Goal: Navigation & Orientation: Find specific page/section

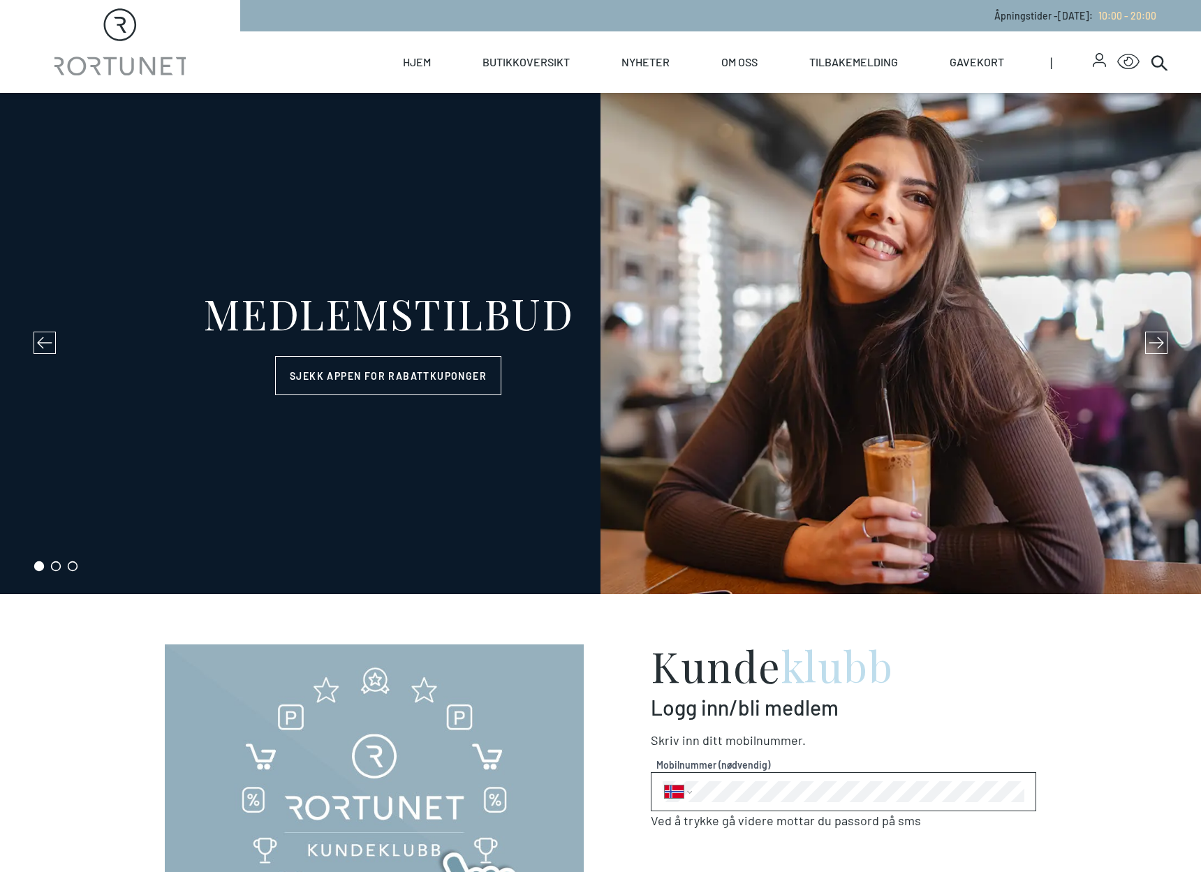
select select "NO"
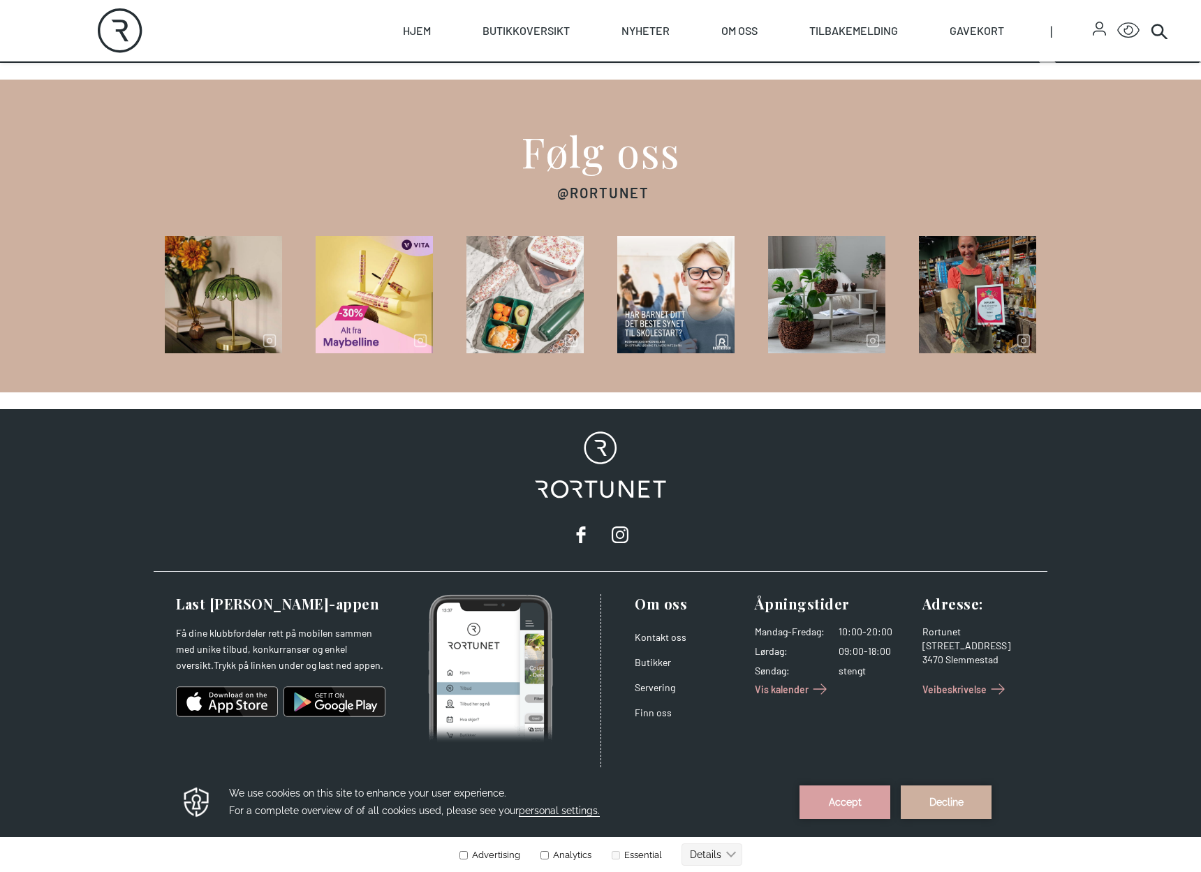
scroll to position [2046, 0]
click at [651, 663] on link "Butikker" at bounding box center [653, 662] width 36 height 12
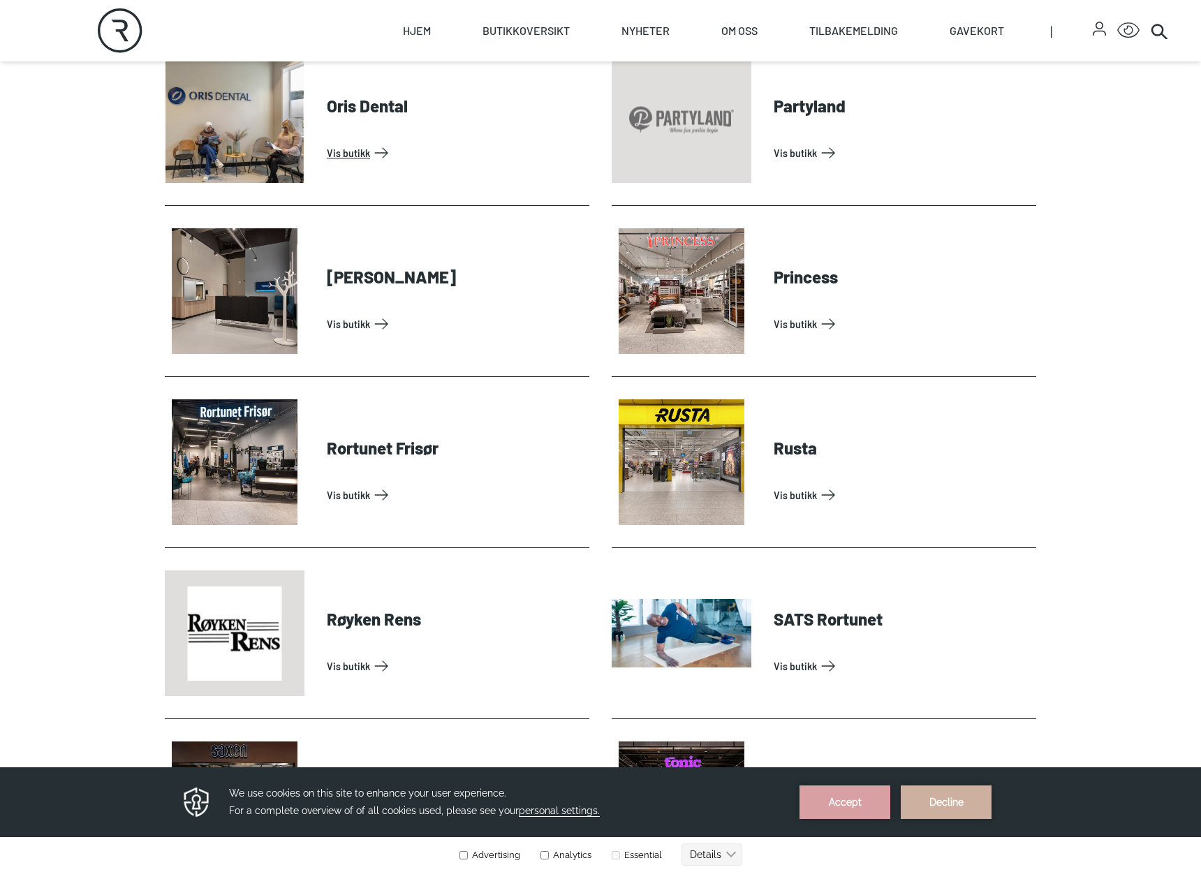
scroll to position [3081, 0]
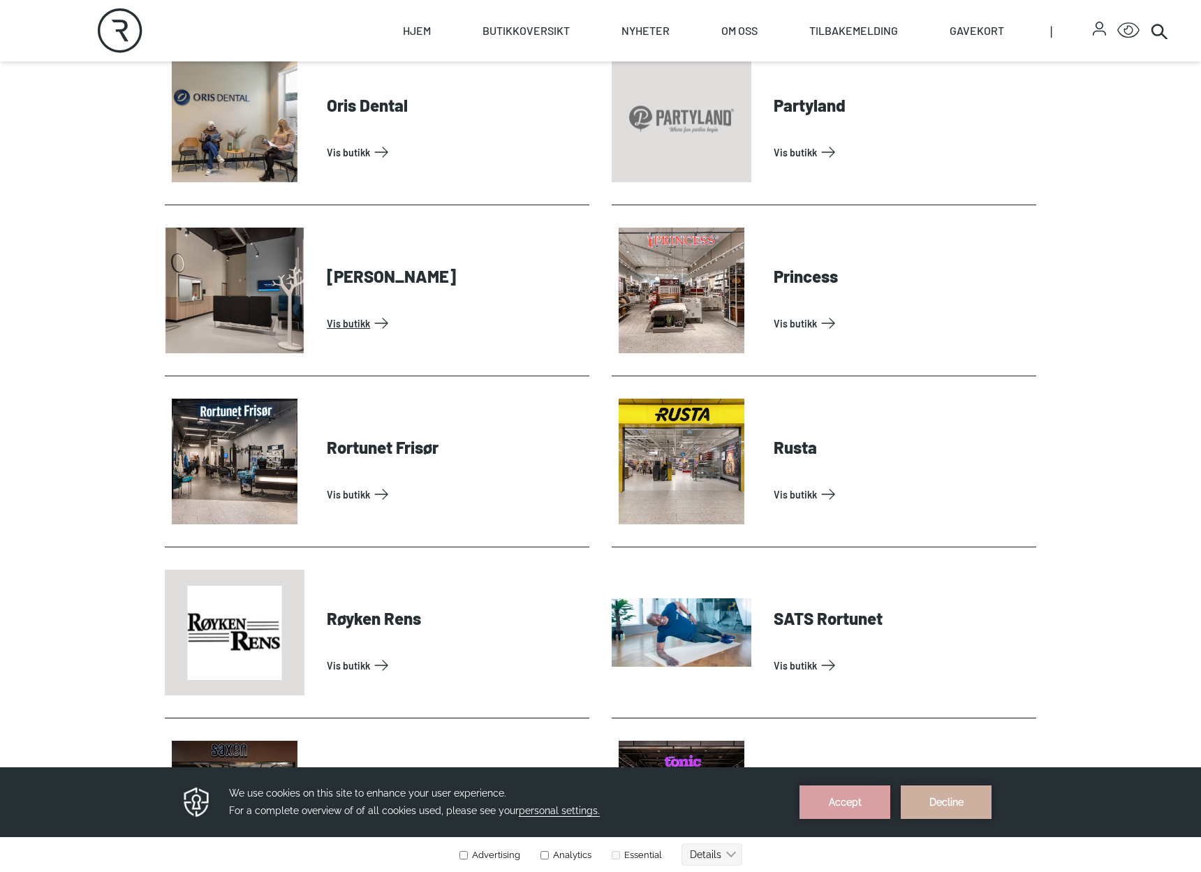
click at [392, 325] on link "Vis butikk" at bounding box center [455, 323] width 257 height 22
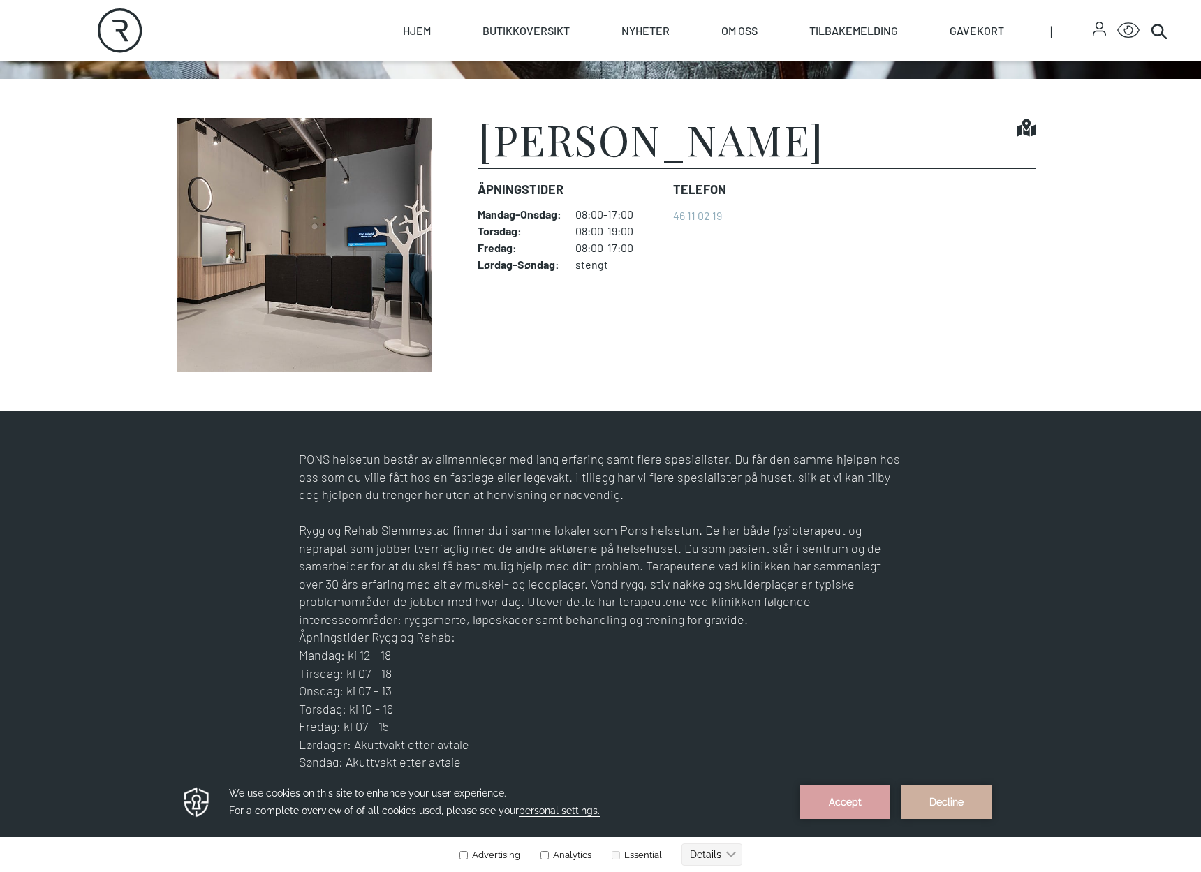
scroll to position [392, 0]
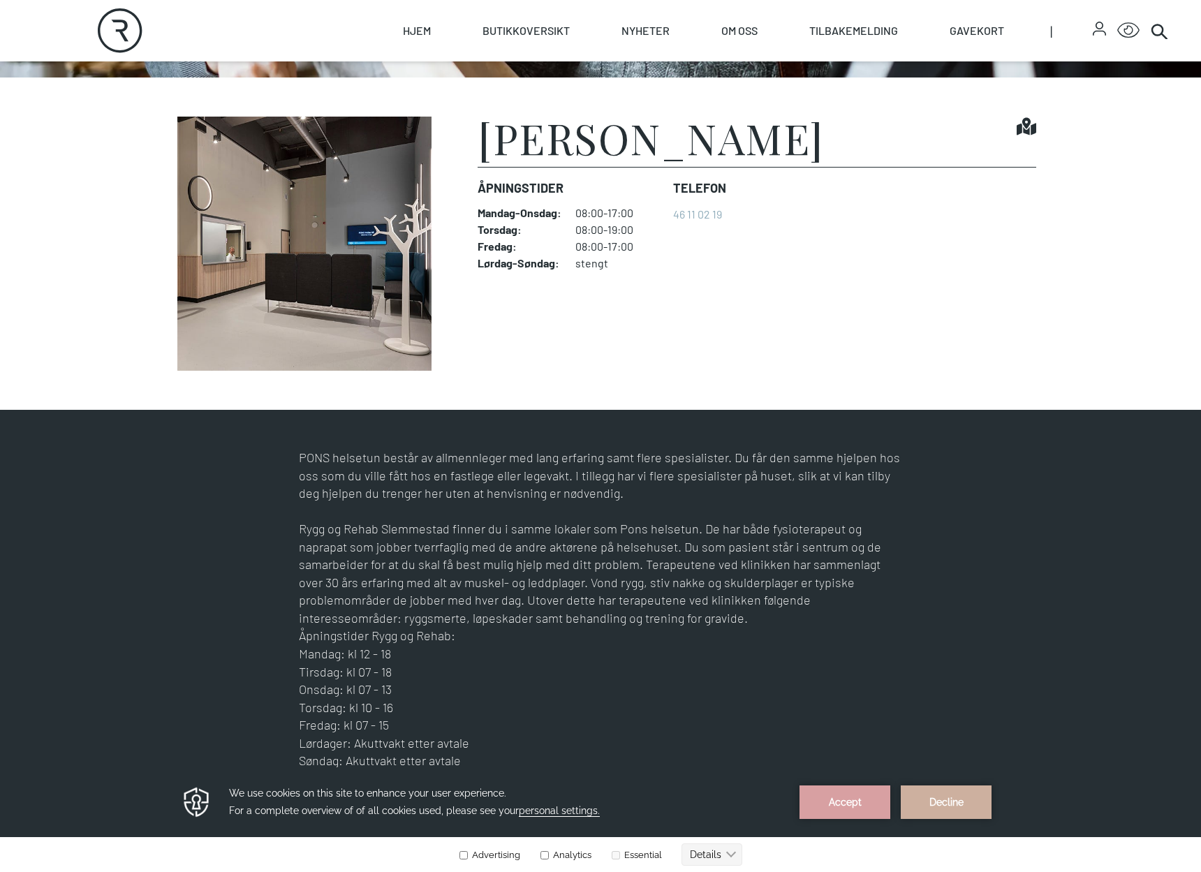
click at [630, 144] on h1 "[PERSON_NAME]" at bounding box center [651, 138] width 346 height 42
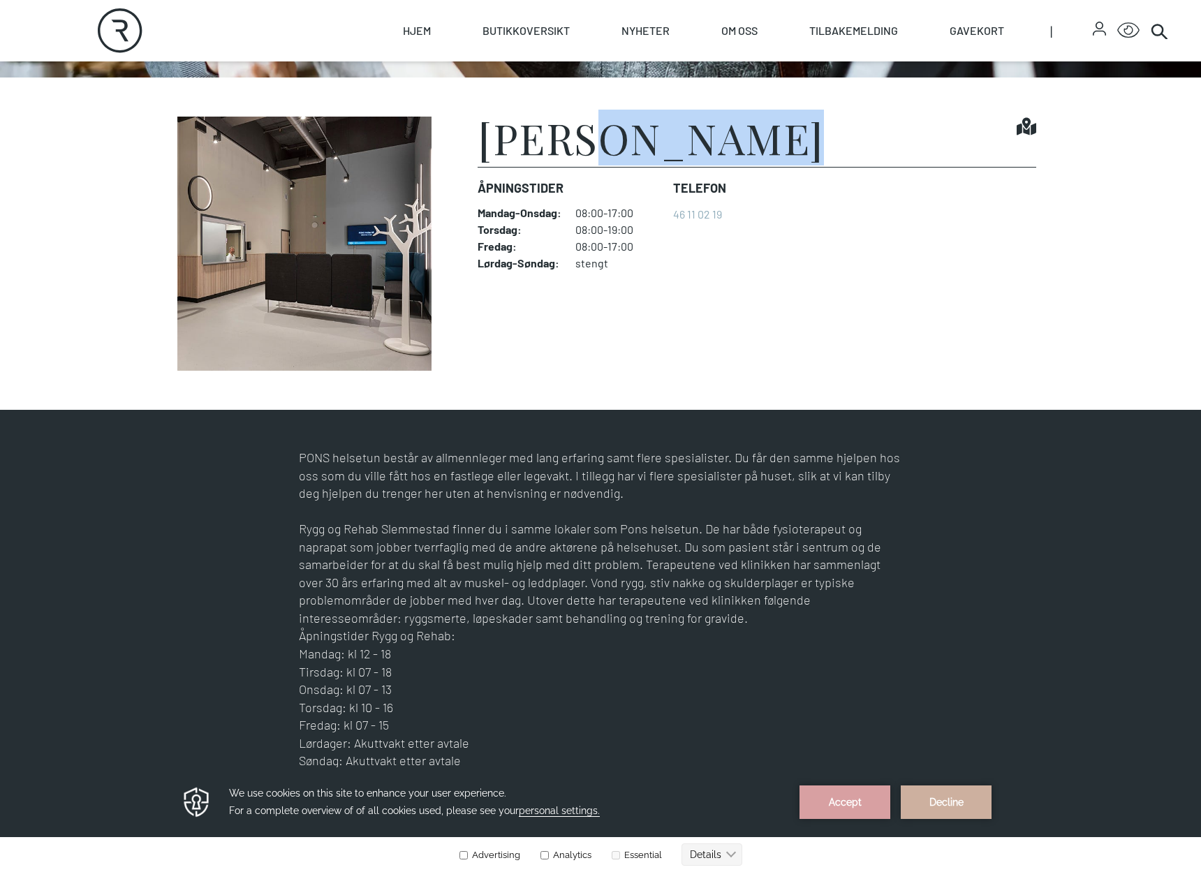
click at [630, 144] on h1 "[PERSON_NAME]" at bounding box center [651, 138] width 346 height 42
copy h1 "[PERSON_NAME]"
